Goal: Task Accomplishment & Management: Use online tool/utility

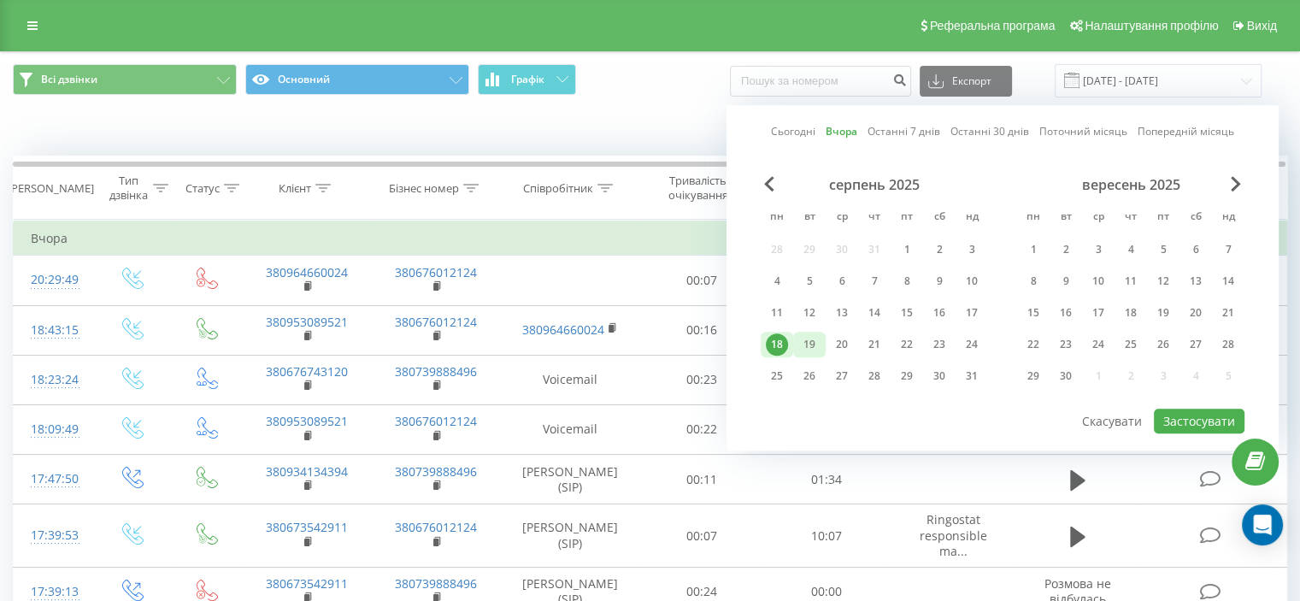
click at [811, 339] on div "19" at bounding box center [810, 344] width 22 height 22
click at [1200, 413] on button "Застосувати" at bounding box center [1199, 421] width 91 height 25
type input "[DATE] - [DATE]"
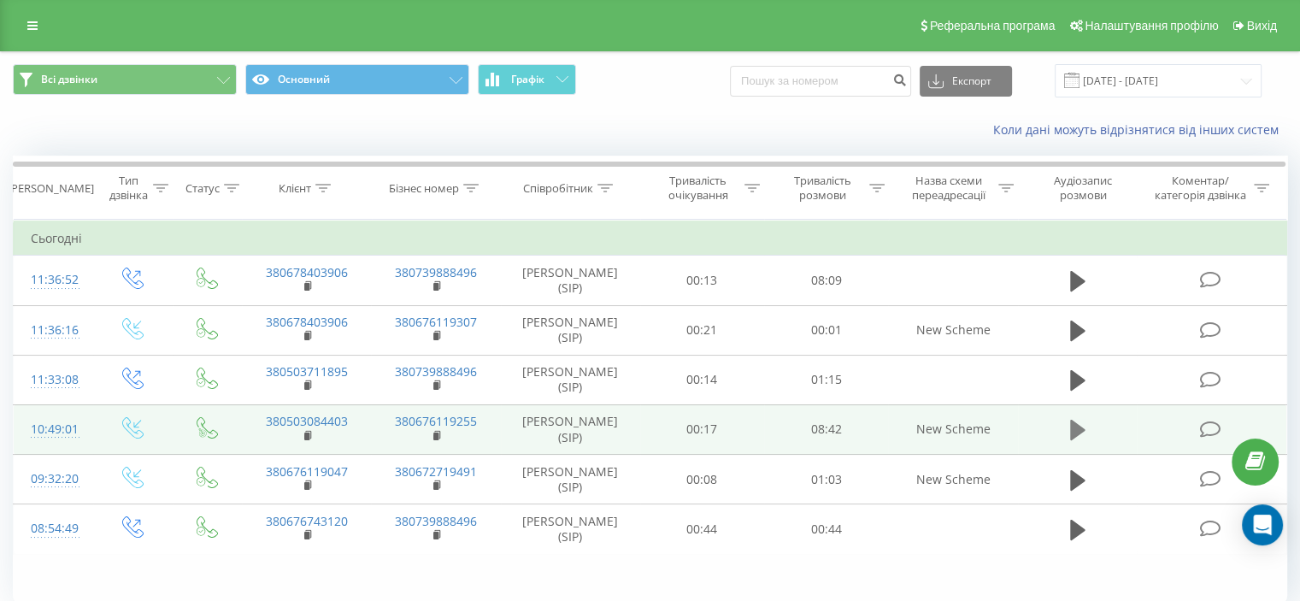
click at [1083, 428] on icon at bounding box center [1077, 430] width 15 height 21
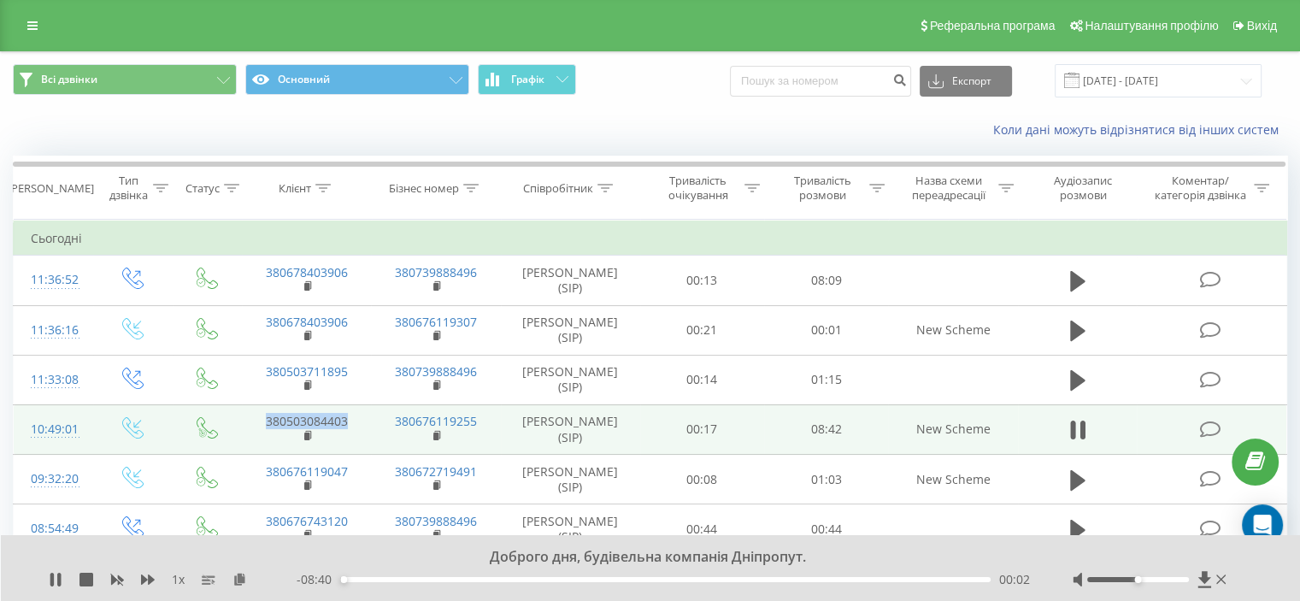
drag, startPoint x: 352, startPoint y: 422, endPoint x: 267, endPoint y: 421, distance: 85.5
click at [267, 421] on td "380503084403" at bounding box center [306, 429] width 129 height 50
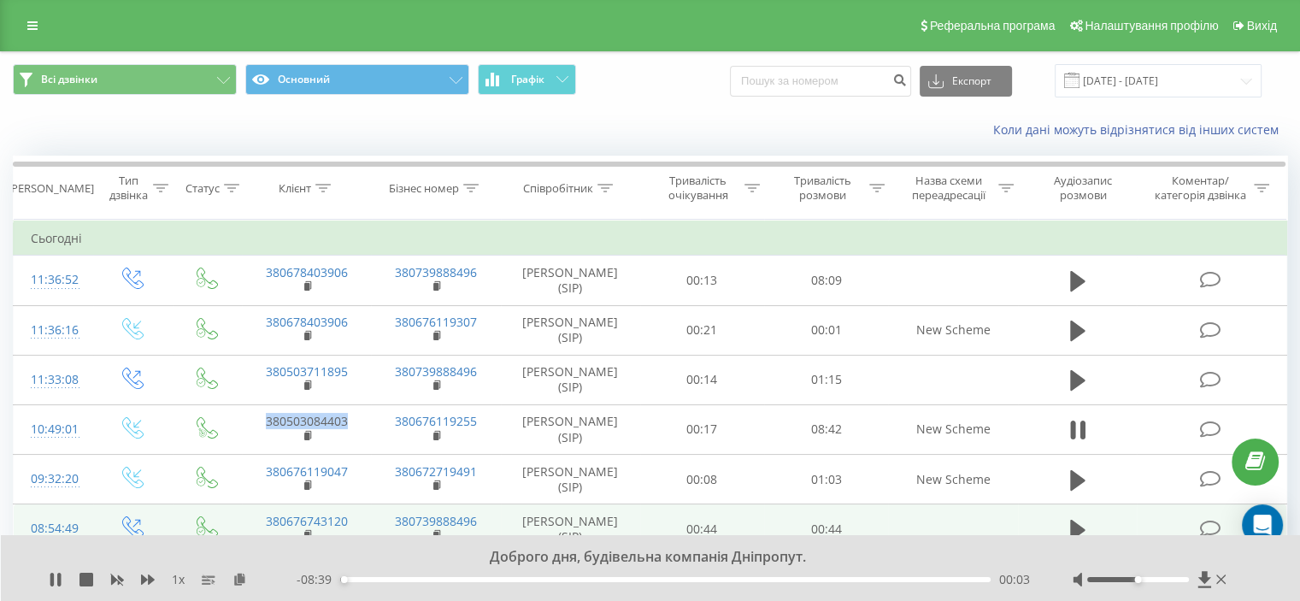
copy link "380503084403"
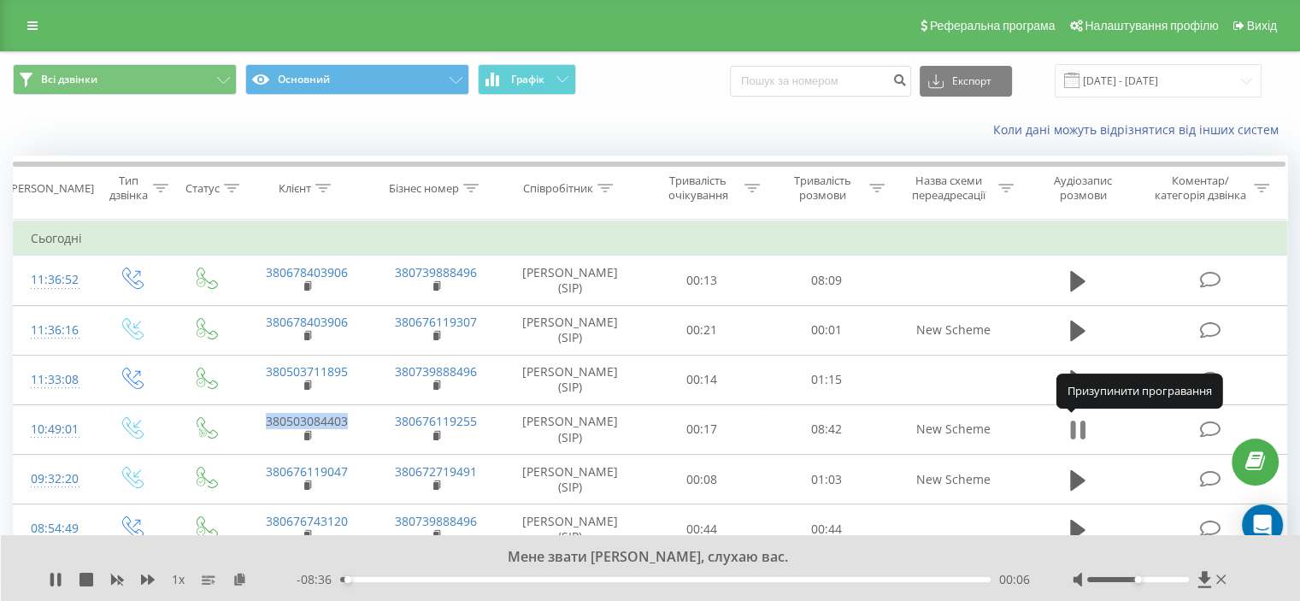
click at [1079, 431] on icon at bounding box center [1077, 430] width 15 height 24
click at [1079, 431] on icon at bounding box center [1077, 430] width 15 height 21
click at [1079, 431] on icon at bounding box center [1077, 430] width 15 height 24
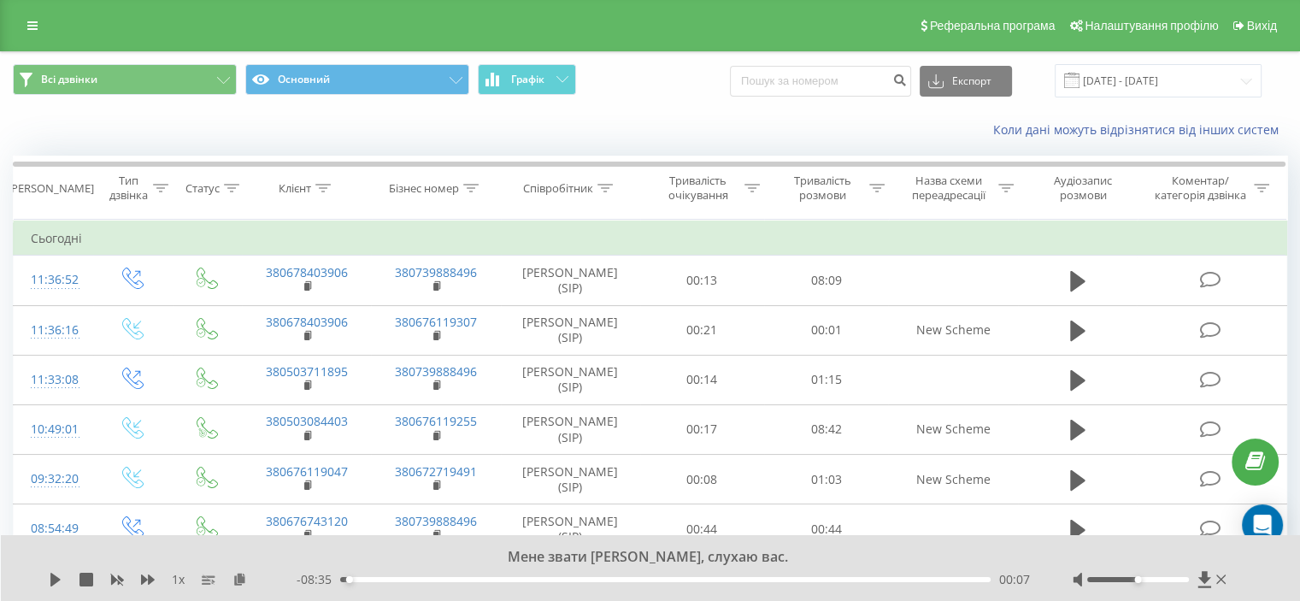
click at [660, 115] on div "Коли дані можуть відрізнятися вiд інших систем" at bounding box center [650, 129] width 1299 height 41
click at [811, 120] on div "Коли дані можуть відрізнятися вiд інших систем" at bounding box center [650, 129] width 1299 height 41
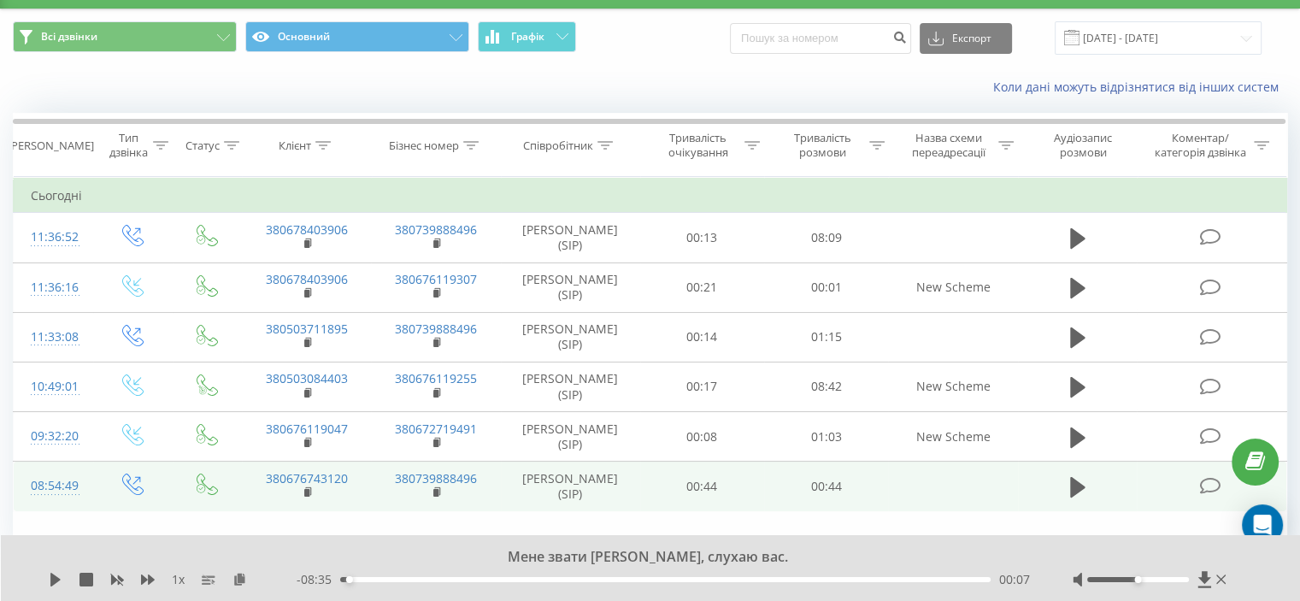
scroll to position [67, 0]
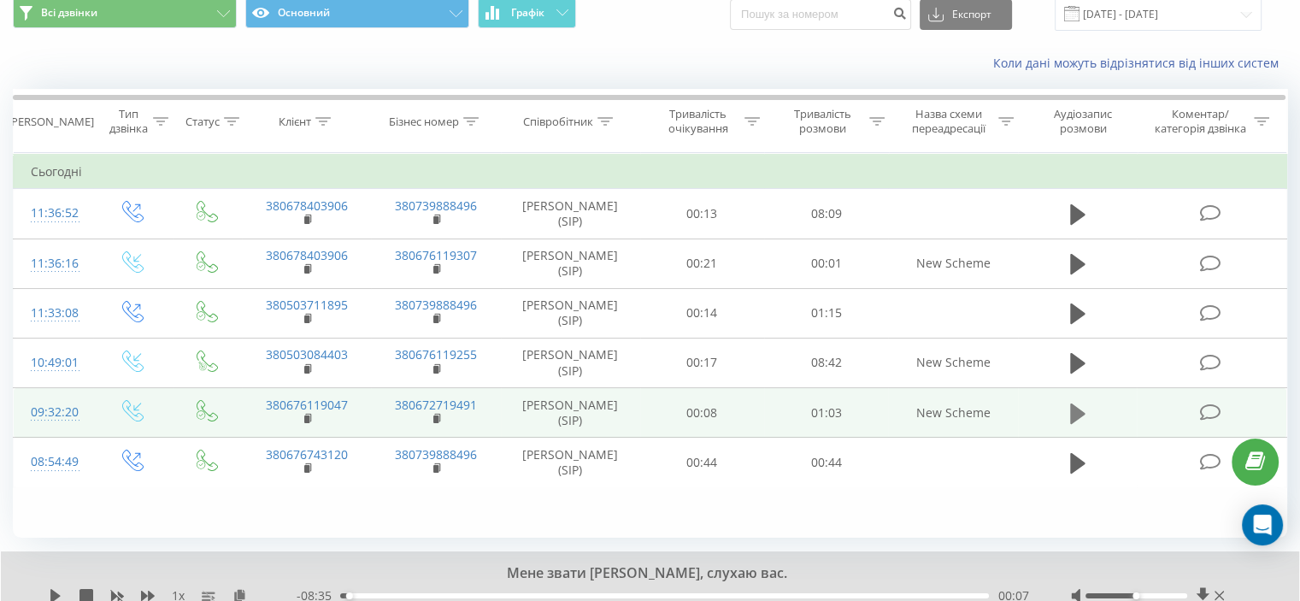
click at [1070, 409] on icon at bounding box center [1077, 413] width 15 height 21
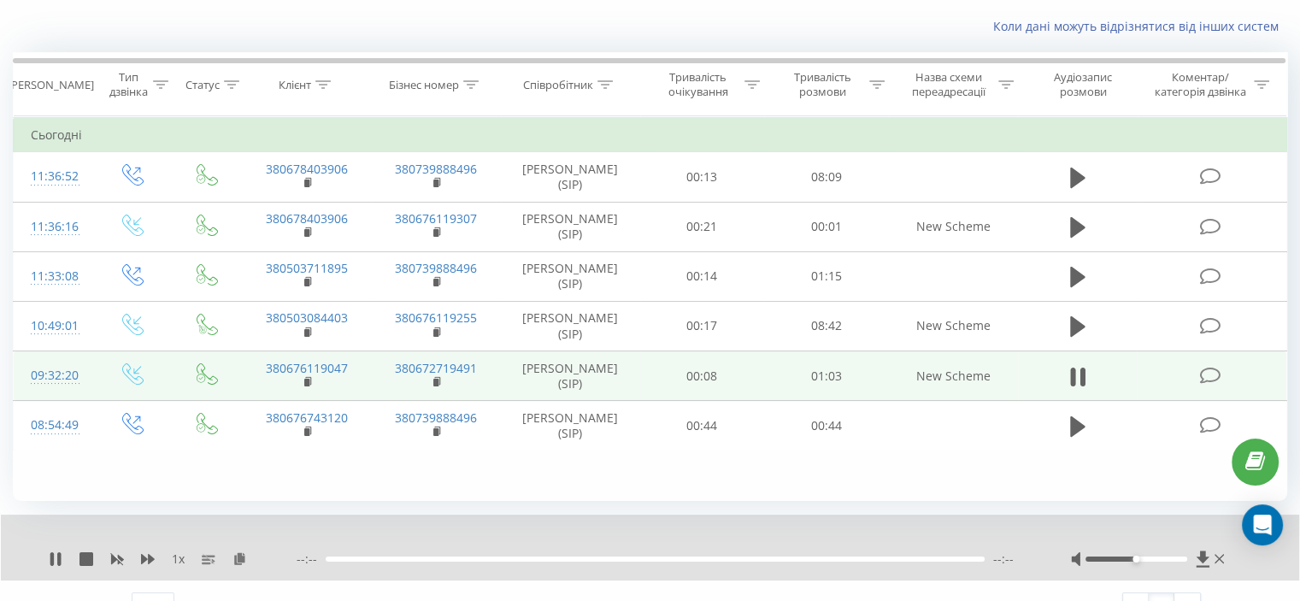
scroll to position [133, 0]
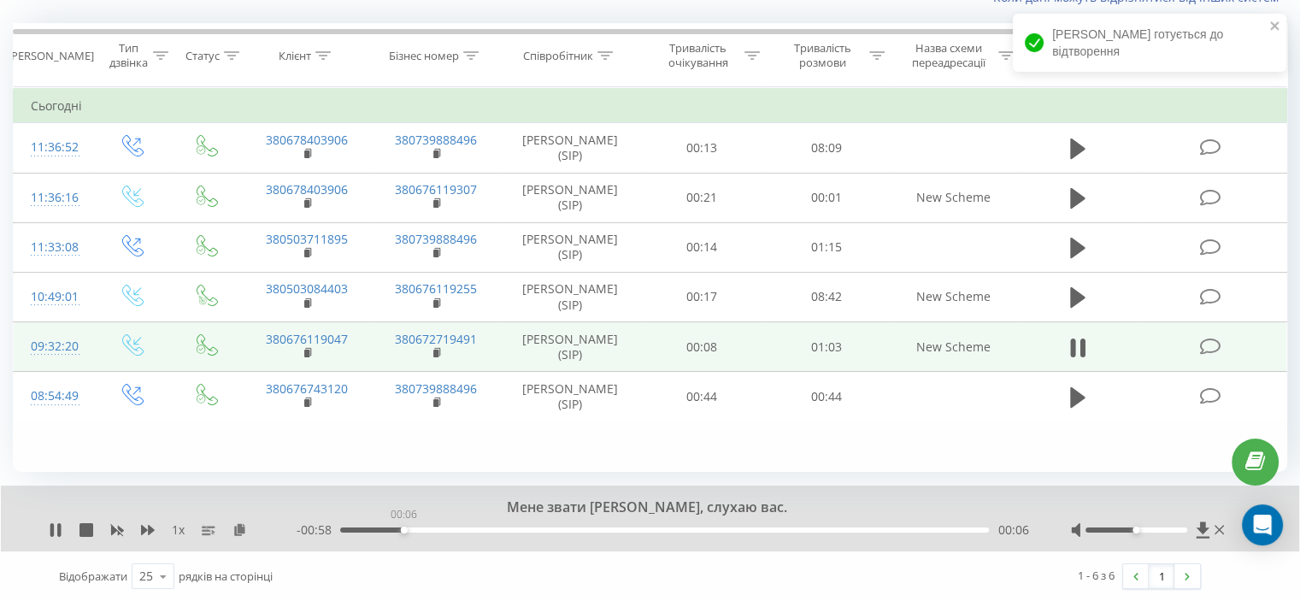
drag, startPoint x: 404, startPoint y: 529, endPoint x: 440, endPoint y: 529, distance: 36.8
click at [422, 529] on div "00:06" at bounding box center [664, 530] width 649 height 5
drag, startPoint x: 553, startPoint y: 531, endPoint x: 592, endPoint y: 532, distance: 38.5
click at [570, 531] on div "00:22" at bounding box center [664, 530] width 649 height 5
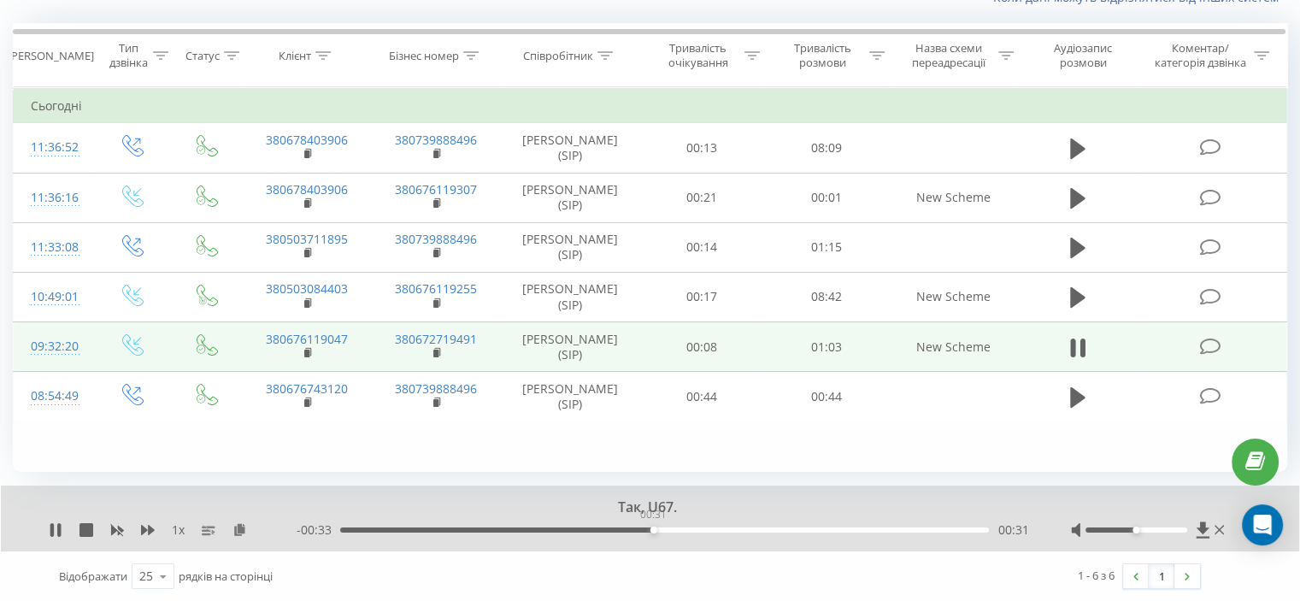
drag, startPoint x: 653, startPoint y: 528, endPoint x: 677, endPoint y: 528, distance: 23.9
click at [665, 528] on div "00:31" at bounding box center [664, 530] width 649 height 5
drag, startPoint x: 1141, startPoint y: 532, endPoint x: 1200, endPoint y: 530, distance: 59.9
click at [1200, 530] on div at bounding box center [1149, 530] width 157 height 17
click at [1088, 348] on button at bounding box center [1078, 348] width 26 height 26
